Goal: Task Accomplishment & Management: Manage account settings

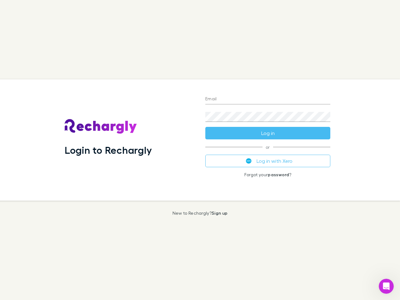
click at [200, 150] on div "Login to Rechargly" at bounding box center [130, 139] width 141 height 121
click at [268, 99] on input "Email" at bounding box center [267, 99] width 125 height 10
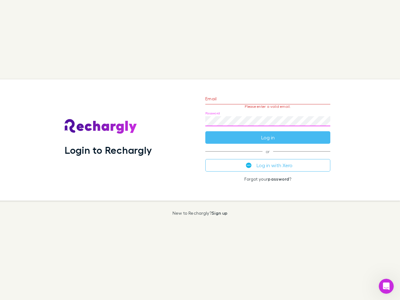
click at [268, 133] on form "Email Please enter a valid email. Password Log in" at bounding box center [267, 116] width 125 height 54
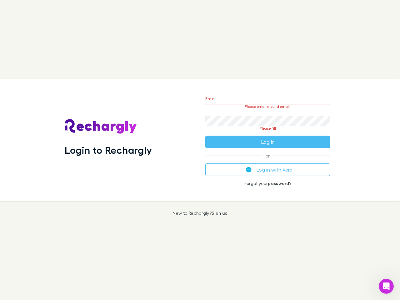
click at [268, 161] on div "Email Please enter a valid email. Password Please fill Log in or Log in with Xe…" at bounding box center [267, 139] width 135 height 121
click at [386, 286] on icon "Open Intercom Messenger" at bounding box center [386, 286] width 10 height 10
